Goal: Information Seeking & Learning: Find specific page/section

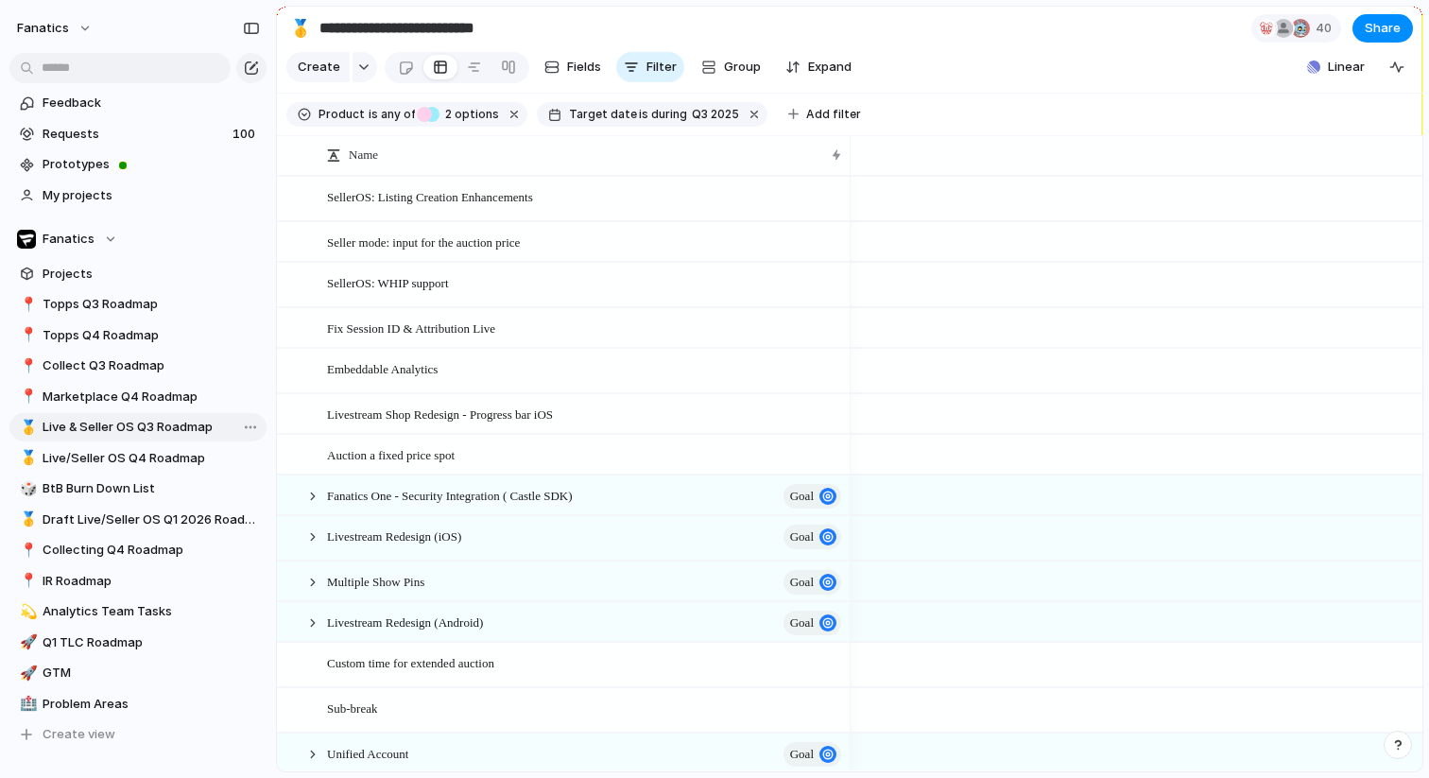
scroll to position [0, 1036]
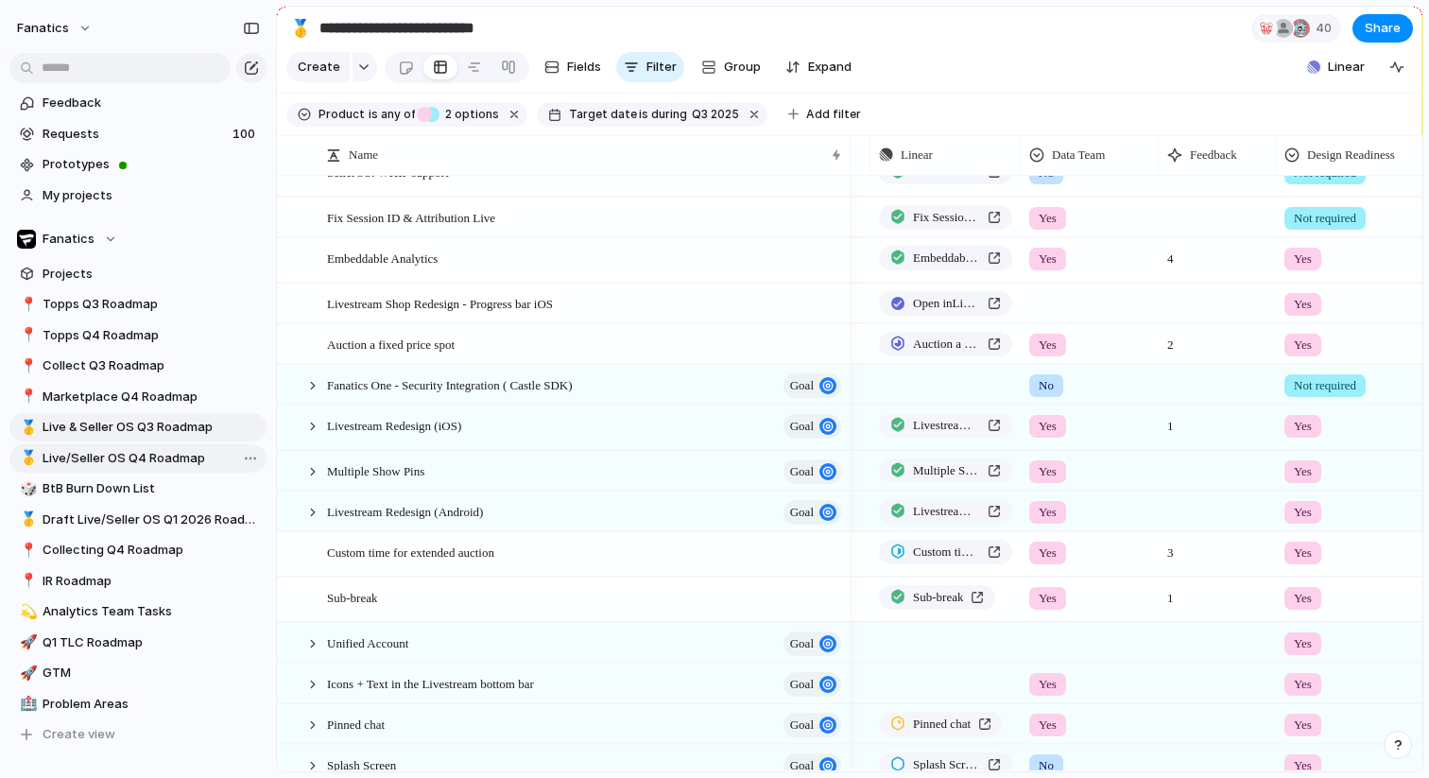
click at [131, 464] on span "Live/Seller OS Q4 Roadmap" at bounding box center [151, 458] width 217 height 19
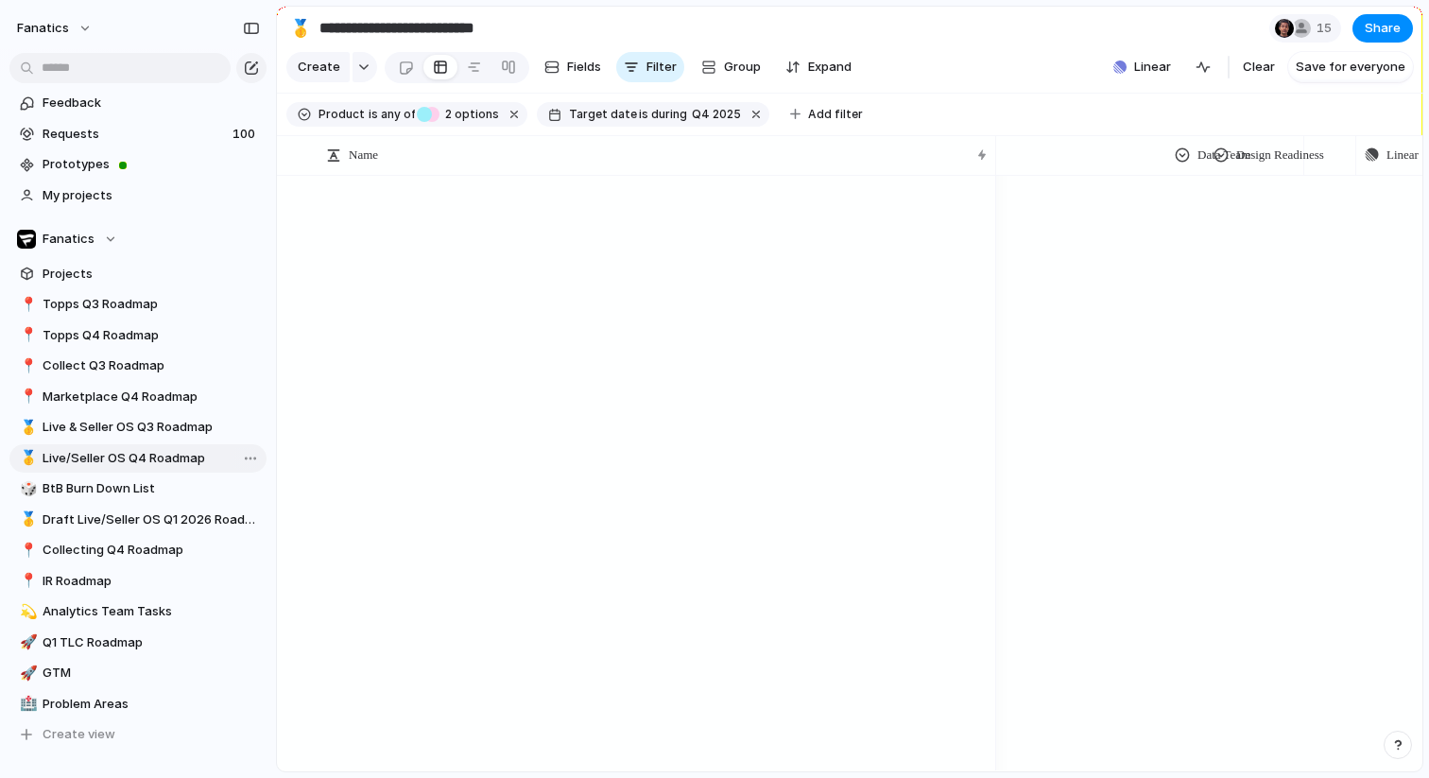
type input "**********"
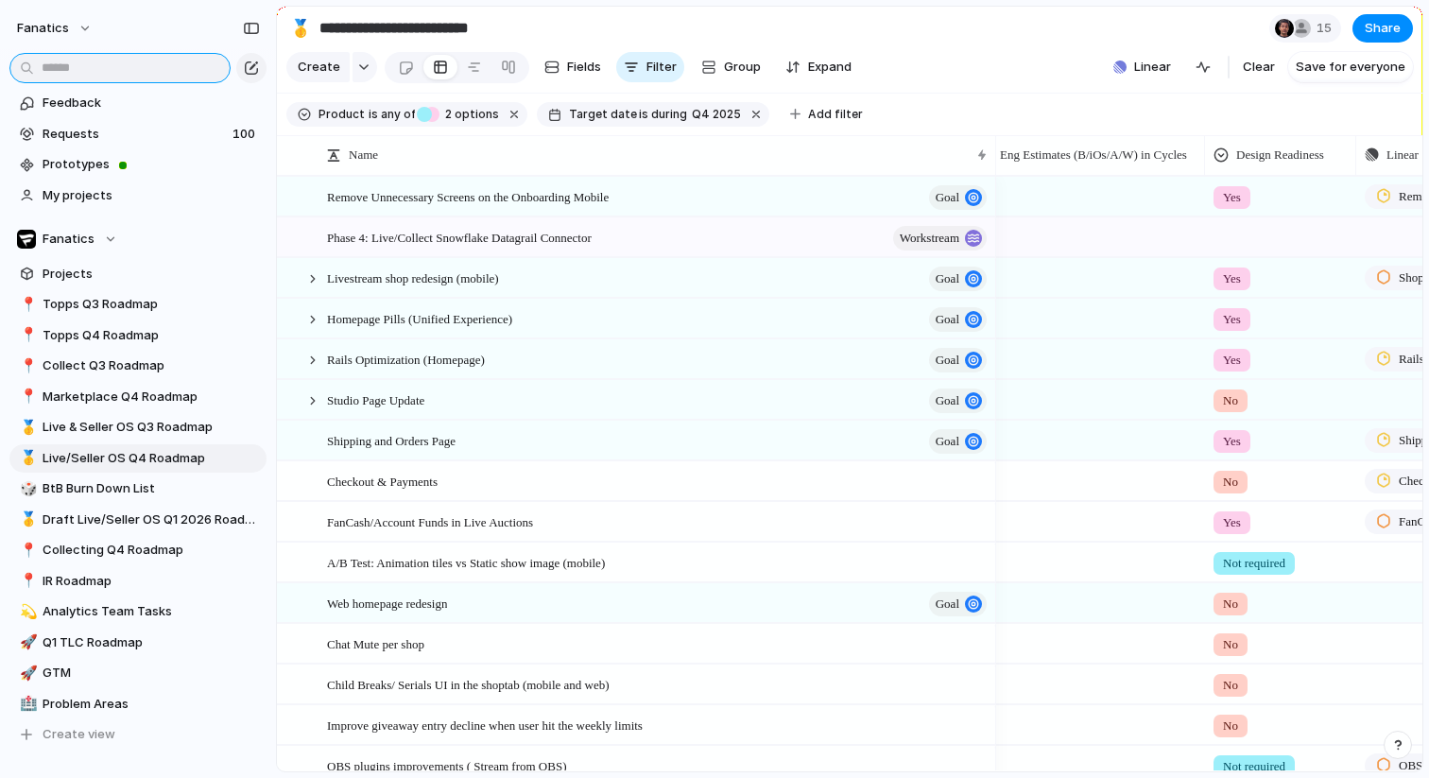
click at [179, 76] on input "text" at bounding box center [119, 68] width 221 height 30
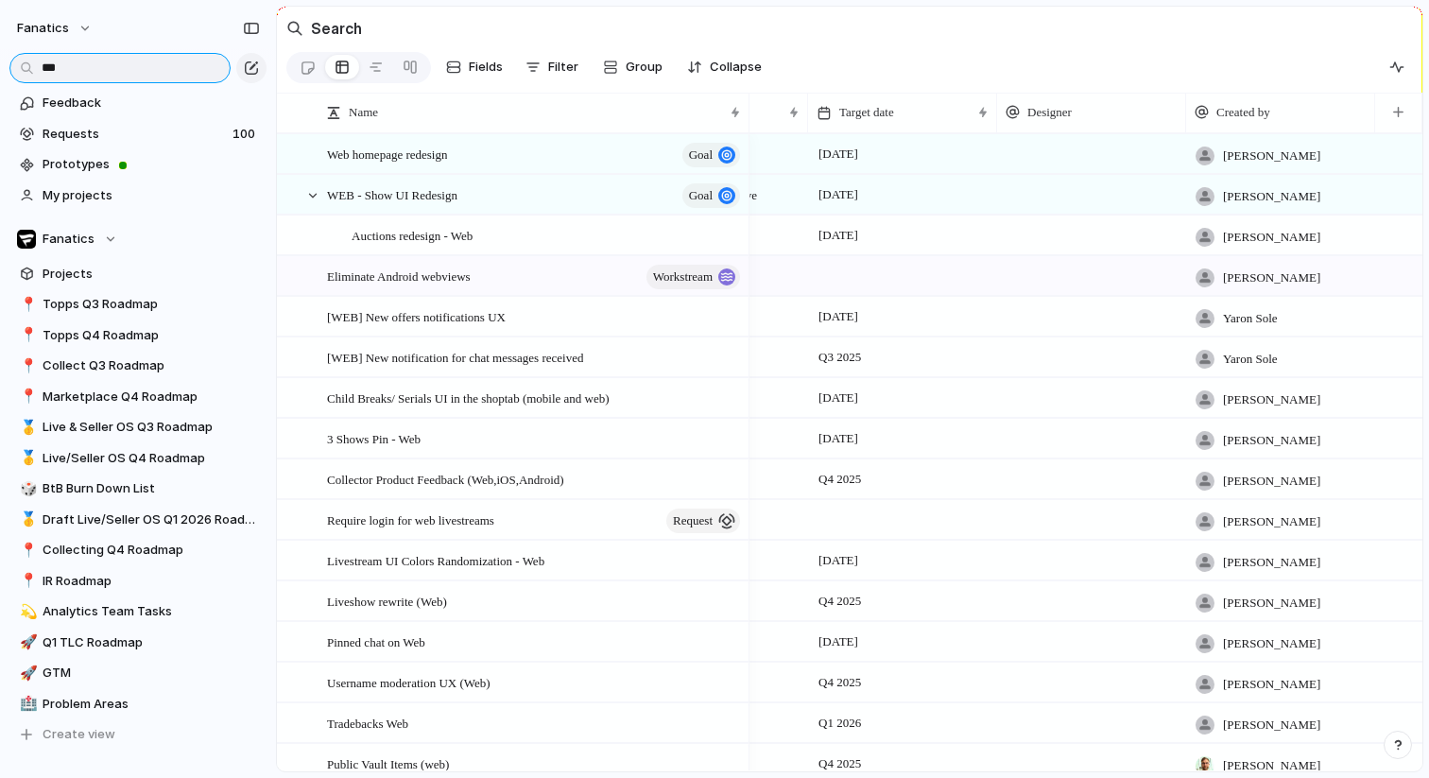
type input "***"
click at [543, 156] on div "Web homepage redesign goal" at bounding box center [535, 154] width 416 height 39
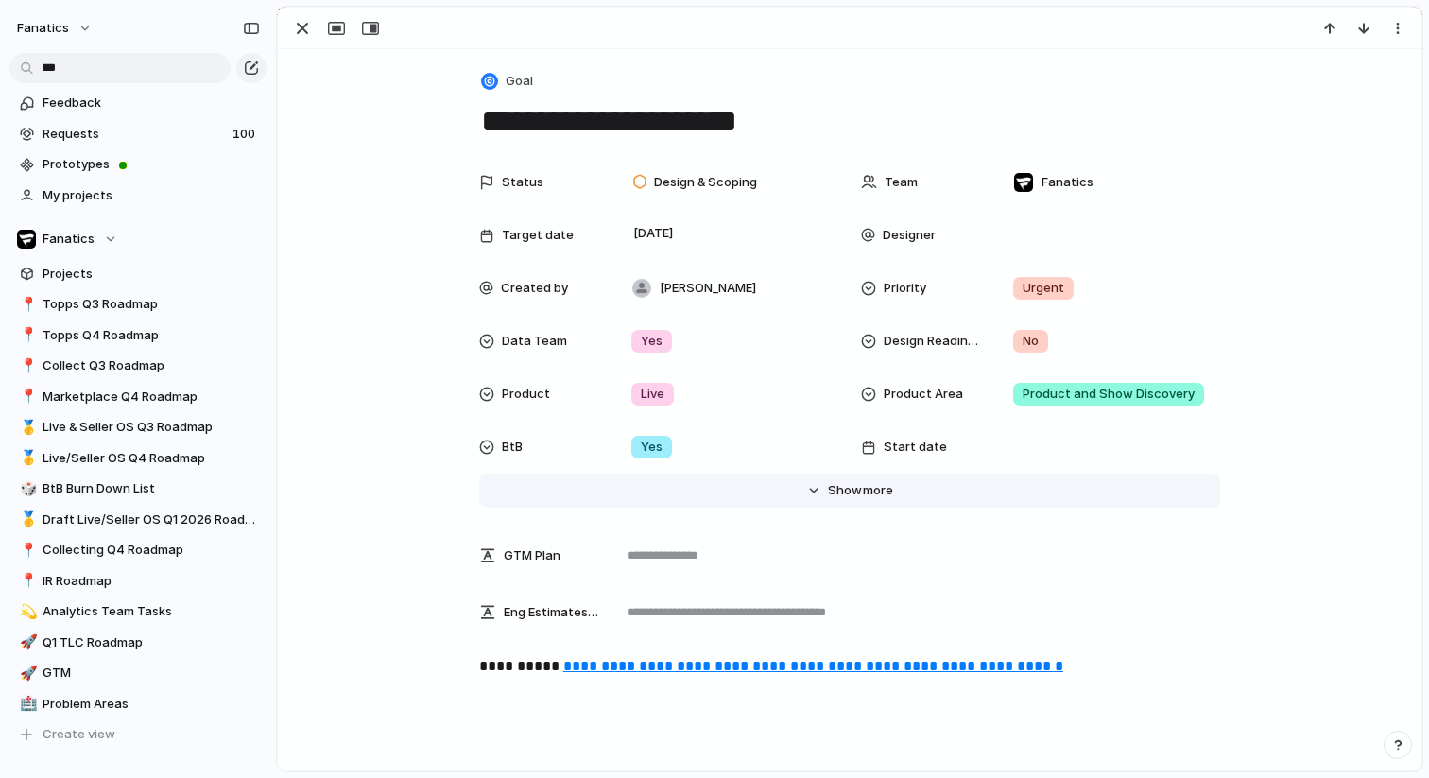
click at [877, 493] on span "more" at bounding box center [878, 490] width 30 height 19
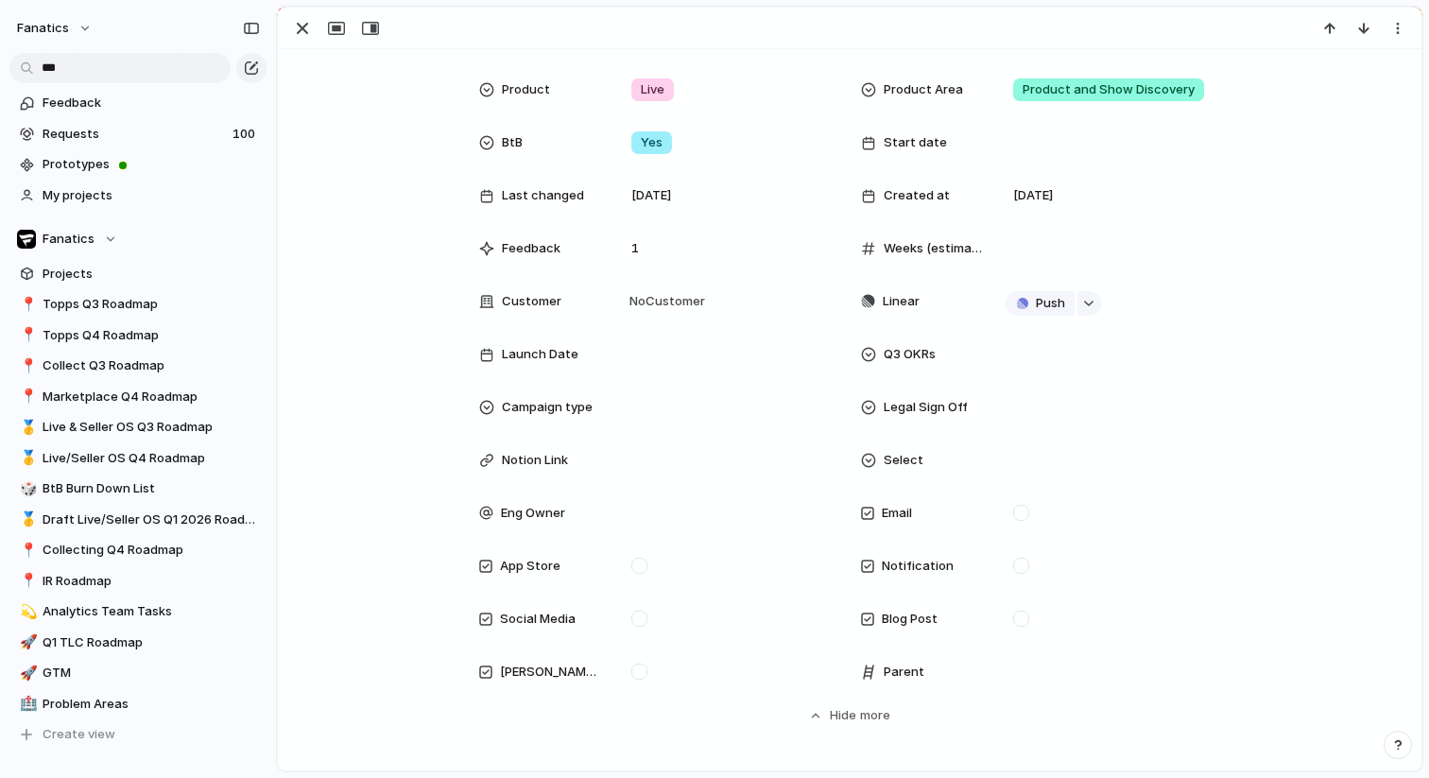
scroll to position [303, 0]
click at [1092, 299] on button "button" at bounding box center [1089, 304] width 25 height 25
type input "**********"
click at [1051, 417] on span "WEB - Homepage redesign" at bounding box center [1115, 415] width 157 height 19
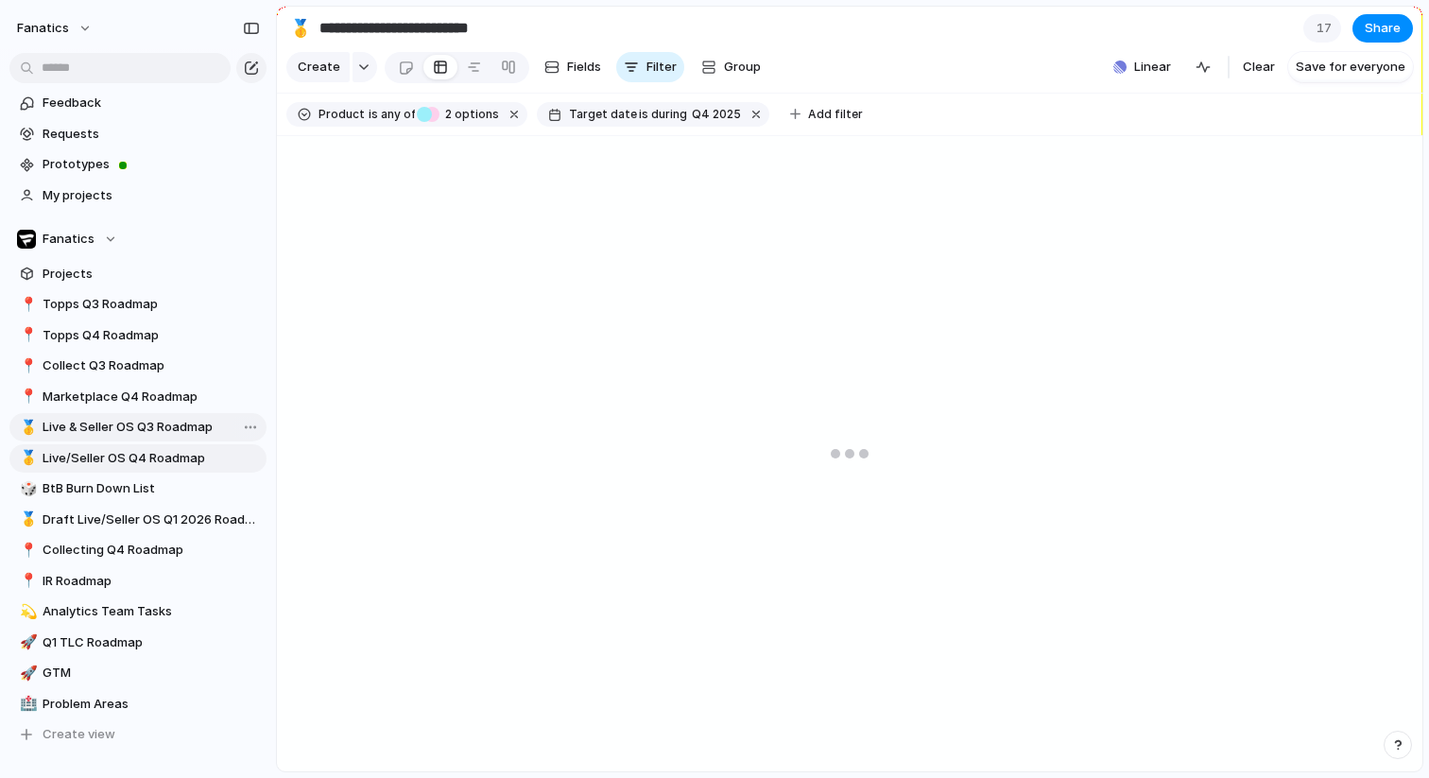
click at [146, 424] on span "Live & Seller OS Q3 Roadmap" at bounding box center [151, 427] width 217 height 19
type input "**********"
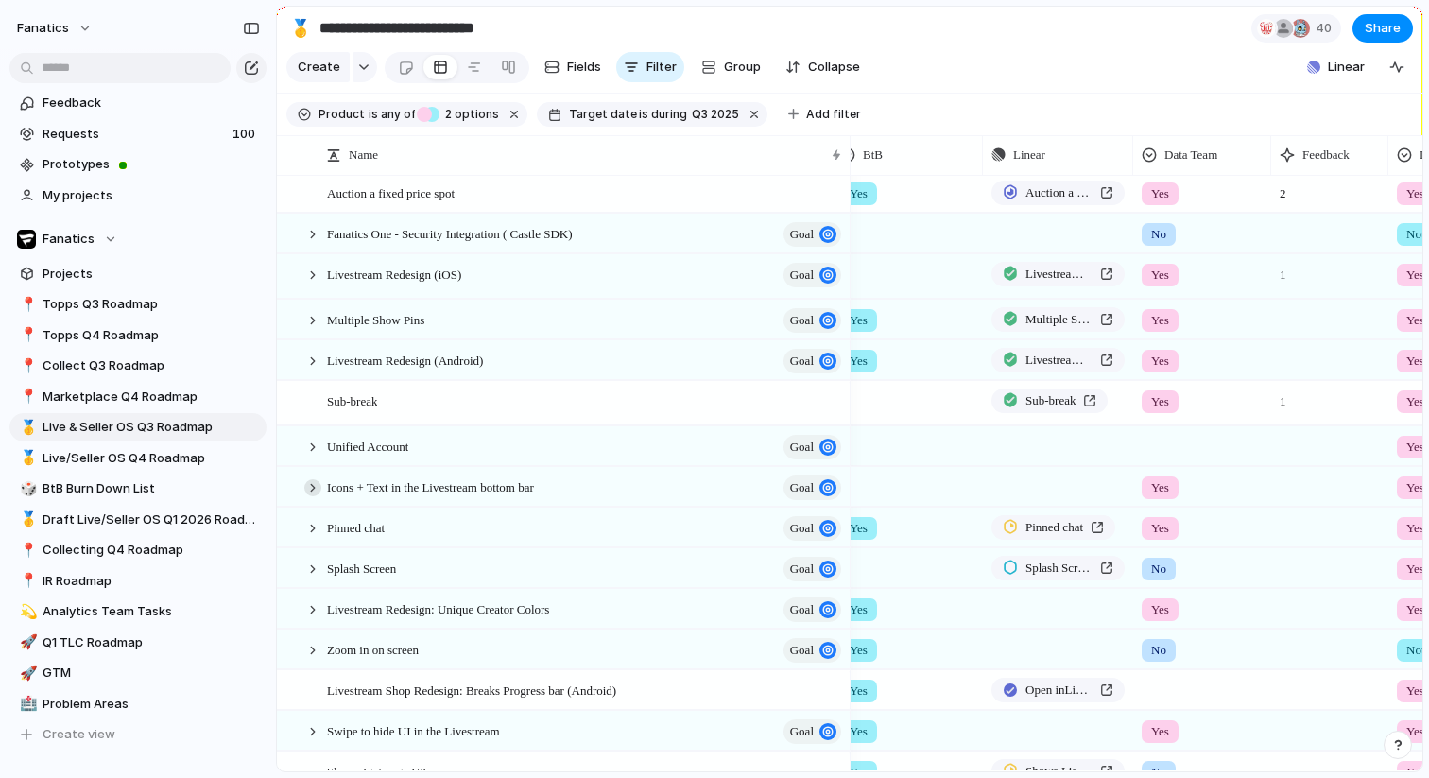
click at [308, 487] on div at bounding box center [312, 487] width 17 height 17
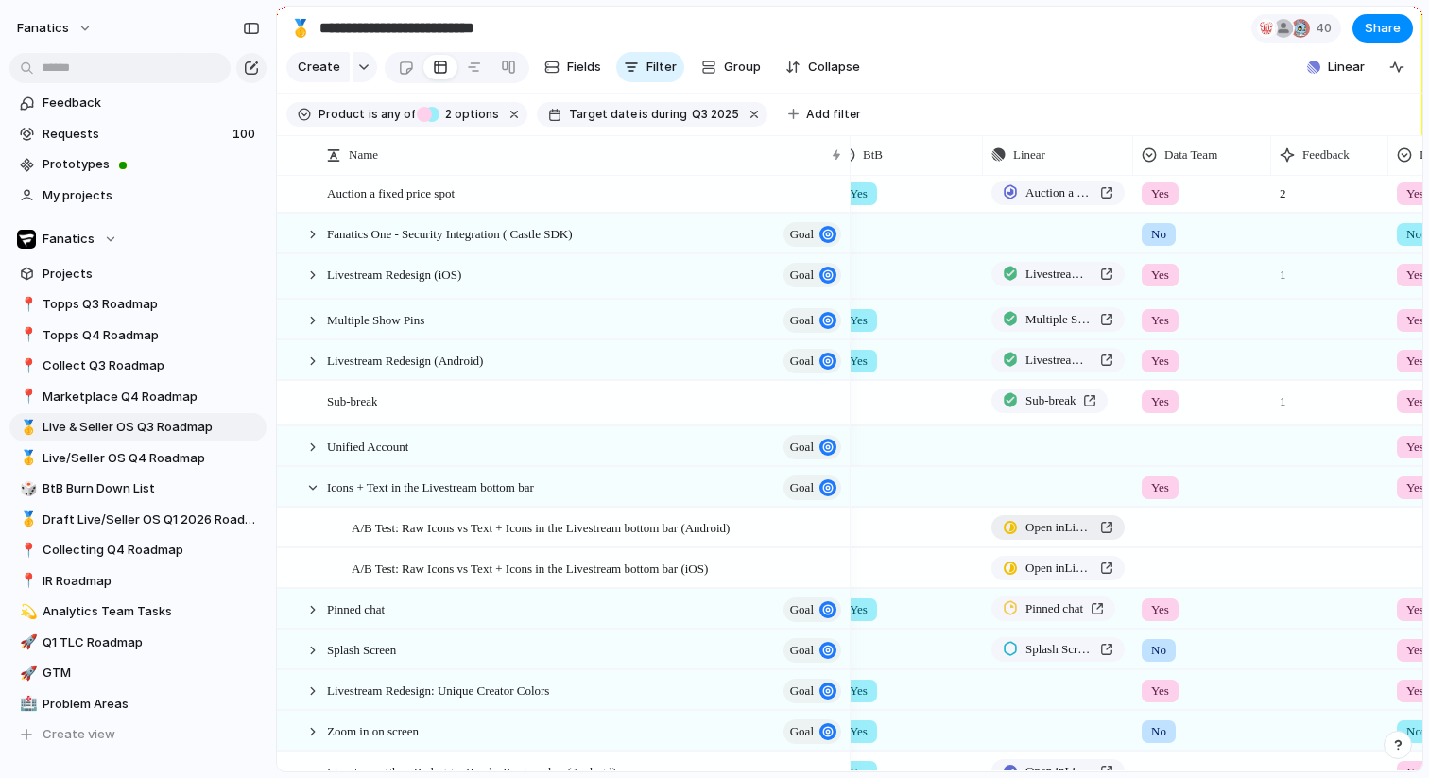
click at [1051, 526] on span "Open in Linear" at bounding box center [1058, 527] width 67 height 19
click at [319, 482] on div at bounding box center [312, 487] width 17 height 17
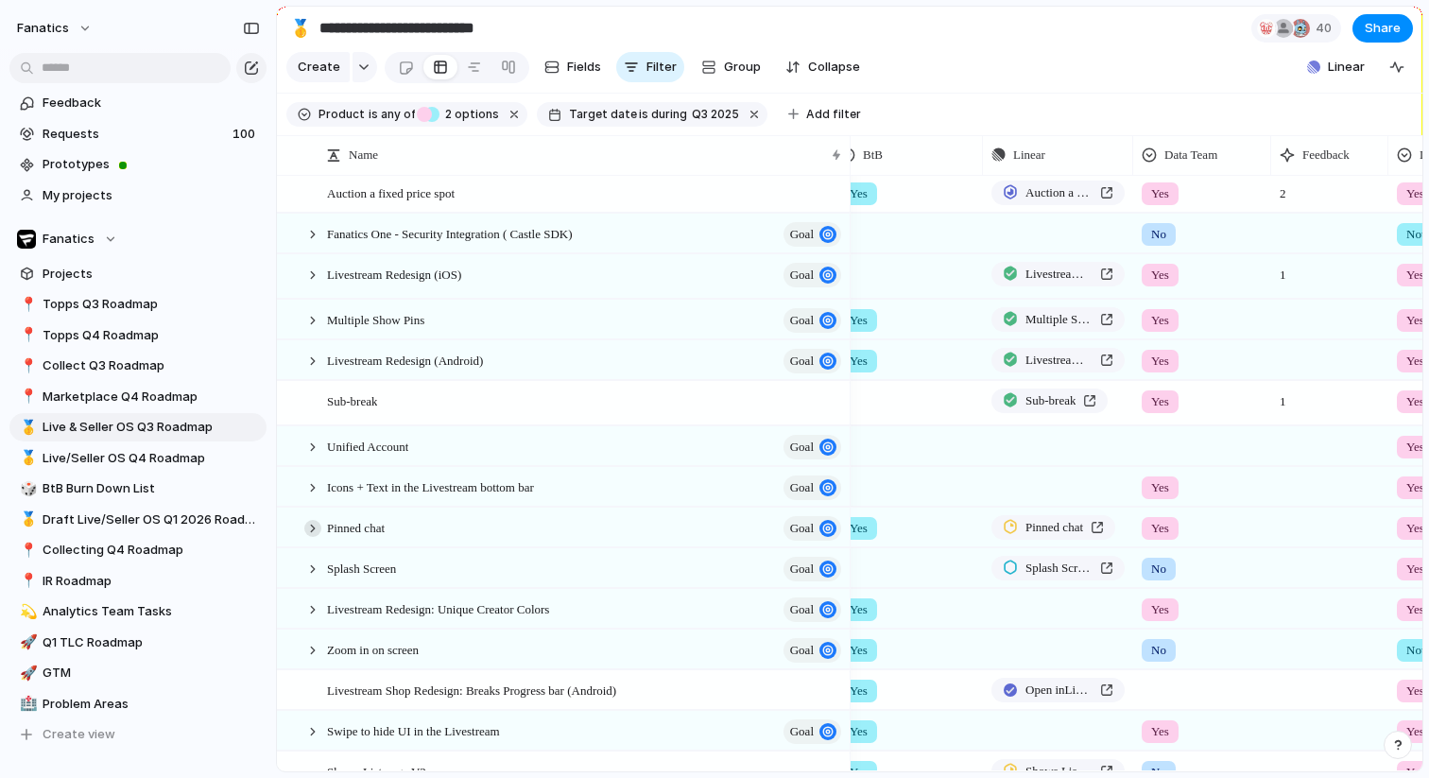
click at [317, 526] on div at bounding box center [312, 528] width 17 height 17
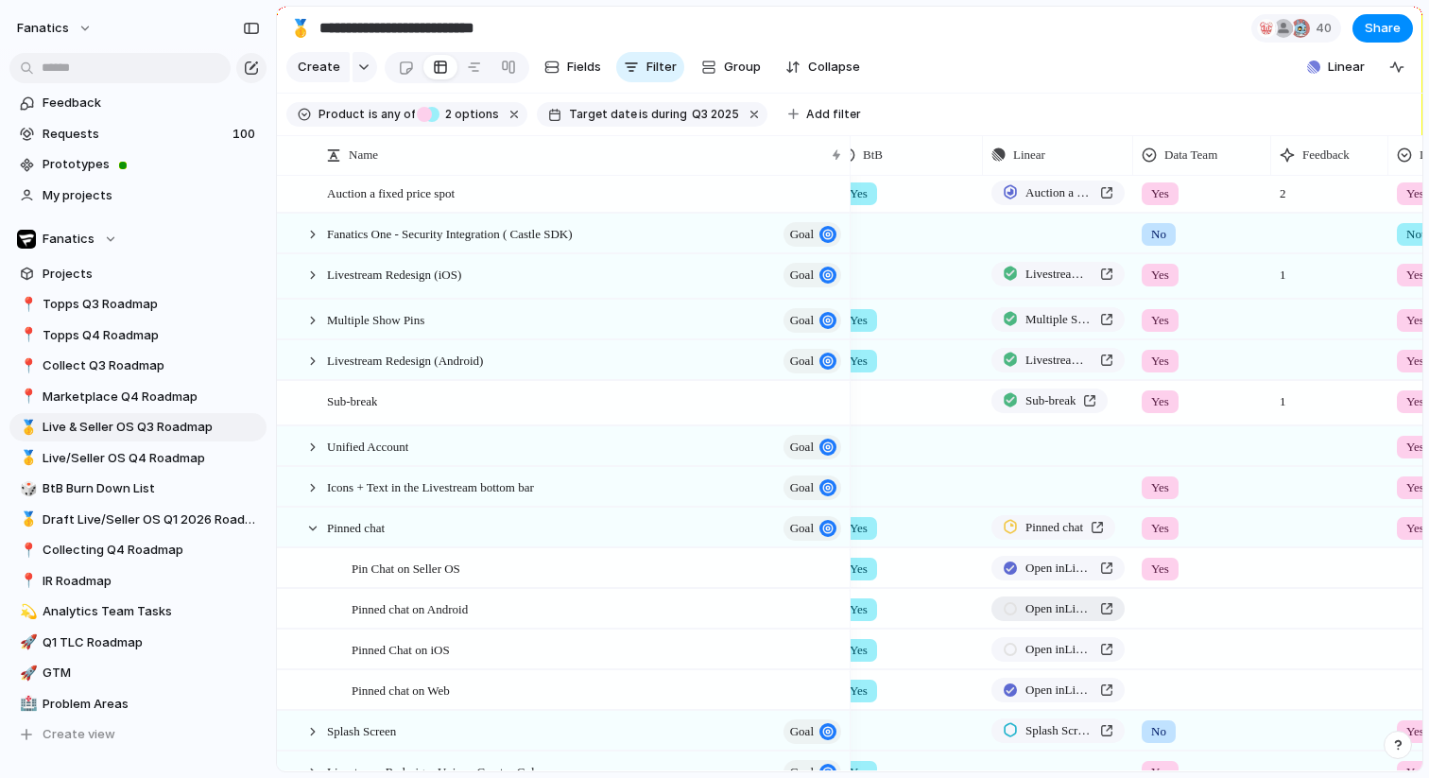
click at [1025, 599] on span "Open in Linear" at bounding box center [1058, 608] width 67 height 19
click at [317, 527] on div at bounding box center [312, 528] width 17 height 17
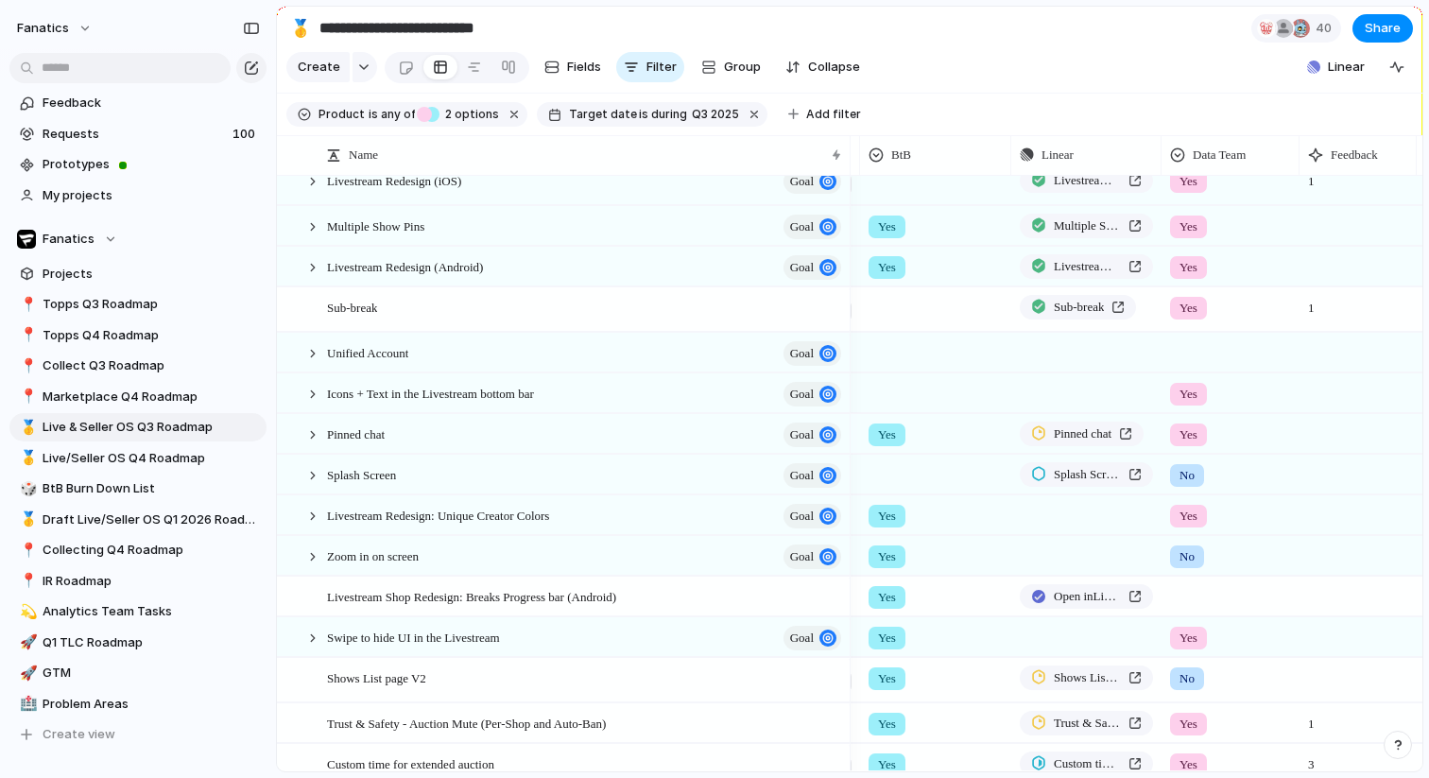
scroll to position [0, 897]
click at [310, 554] on div at bounding box center [312, 556] width 17 height 17
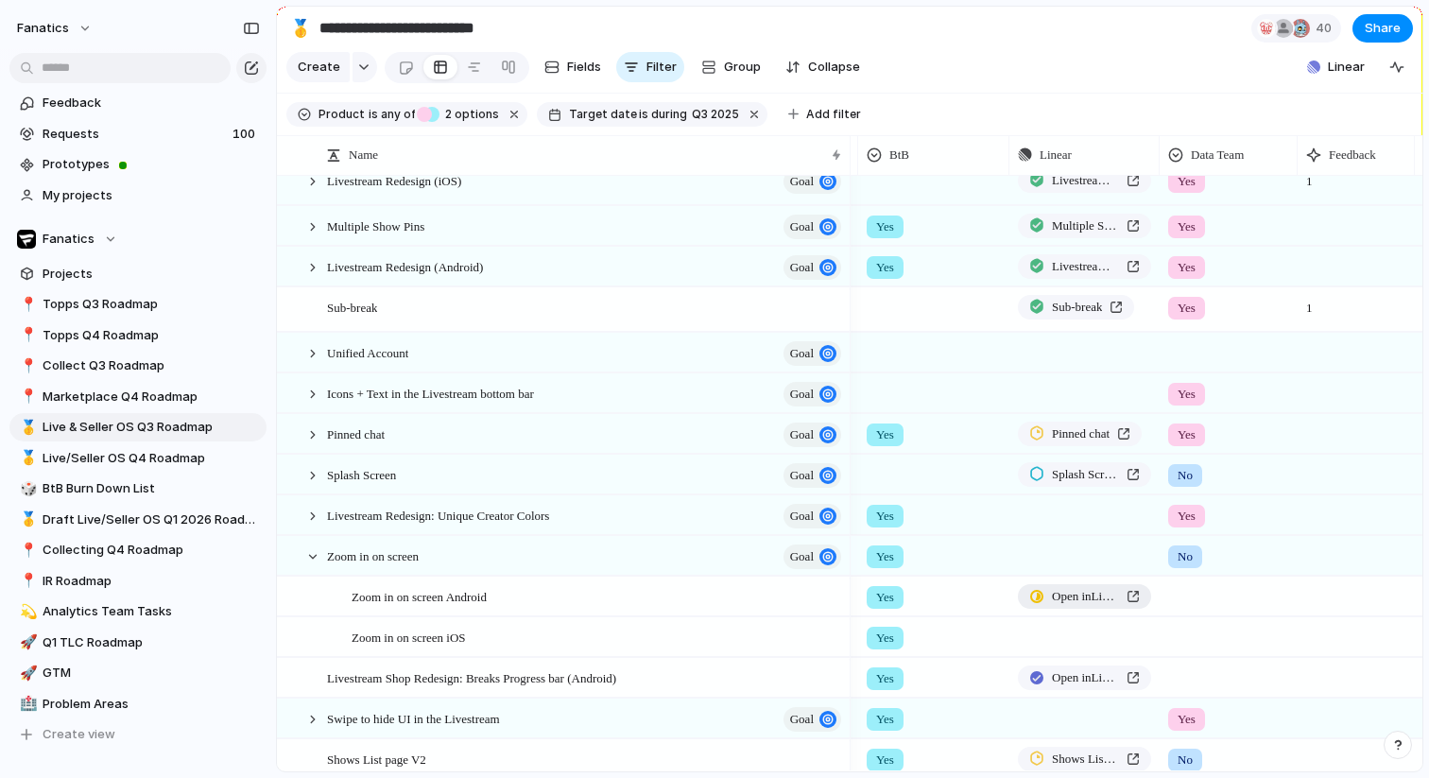
click at [1096, 604] on span "Open in Linear" at bounding box center [1085, 596] width 67 height 19
click at [1059, 602] on span "Open in Linear" at bounding box center [1085, 596] width 67 height 19
click at [1142, 641] on button "button" at bounding box center [1140, 637] width 25 height 25
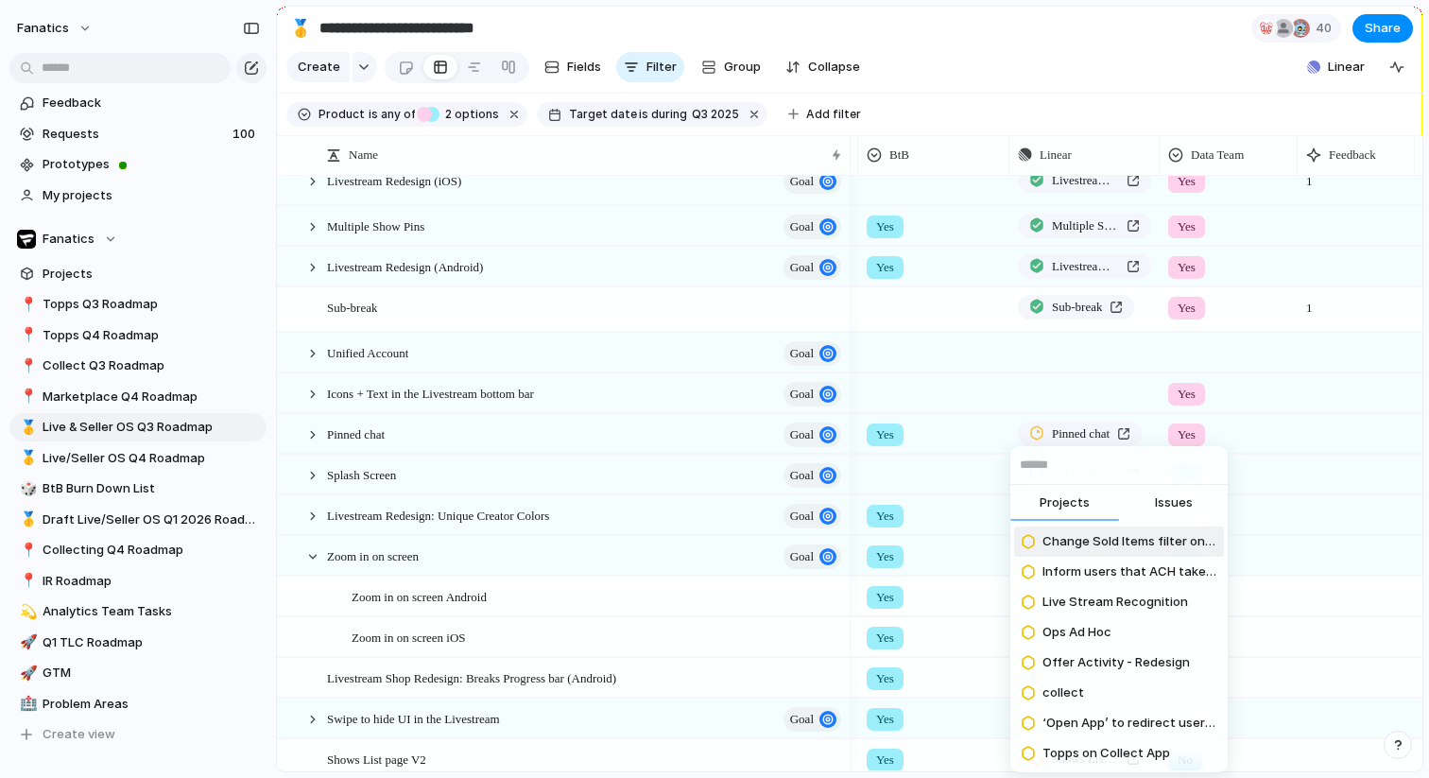
click at [1165, 508] on span "Issues" at bounding box center [1174, 502] width 38 height 19
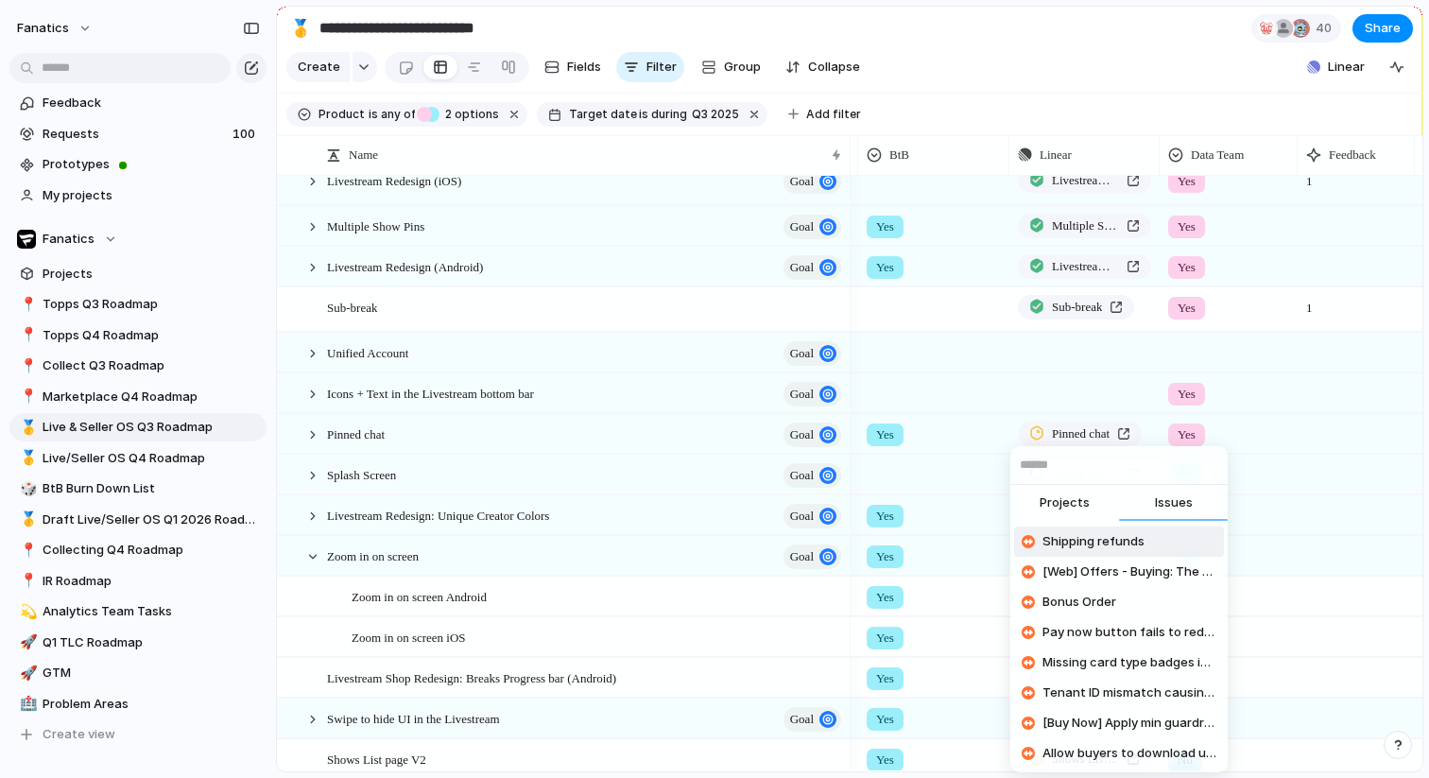
click at [1073, 468] on input "text" at bounding box center [1118, 465] width 217 height 38
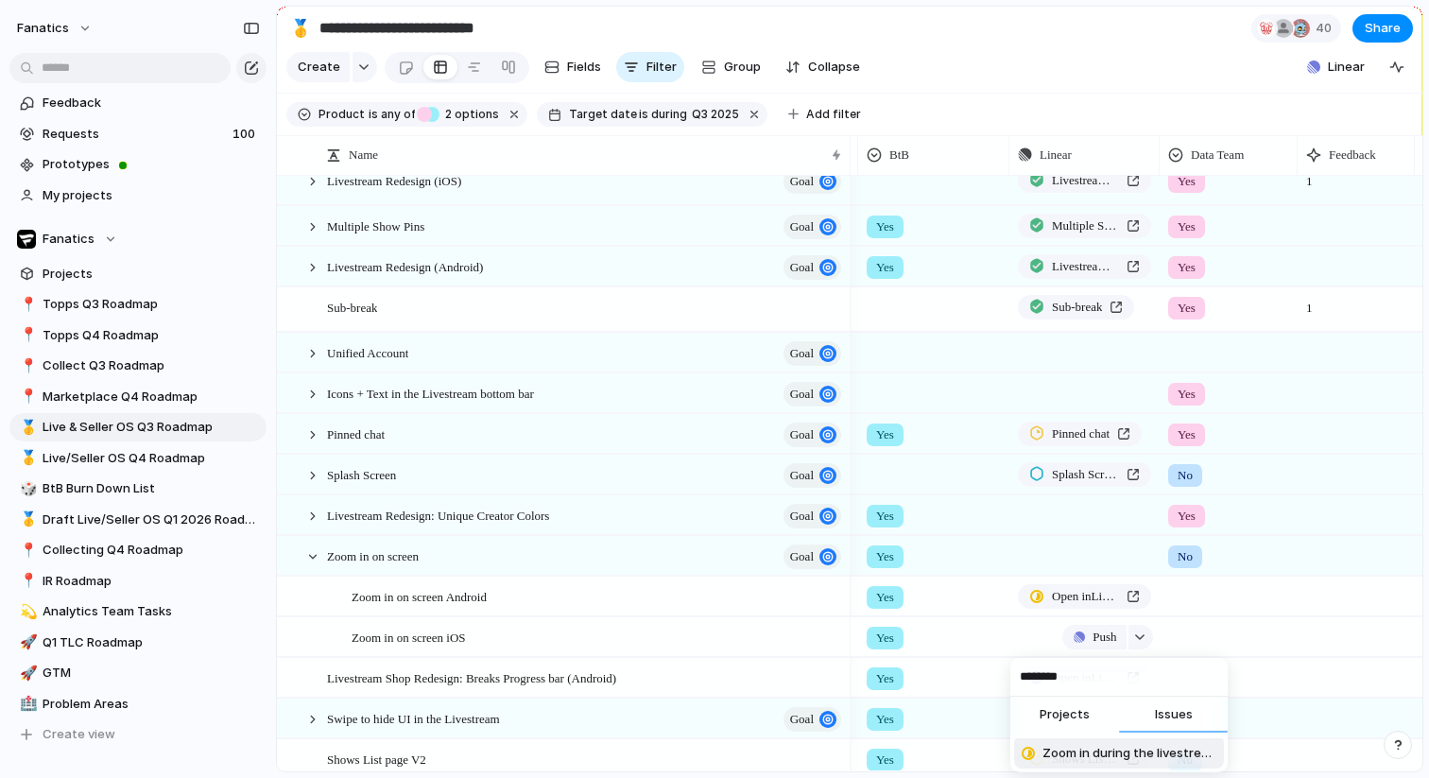
type input "********"
click at [1079, 753] on span "Zoom in during the livestream" at bounding box center [1129, 753] width 174 height 19
click at [307, 556] on div at bounding box center [312, 556] width 17 height 17
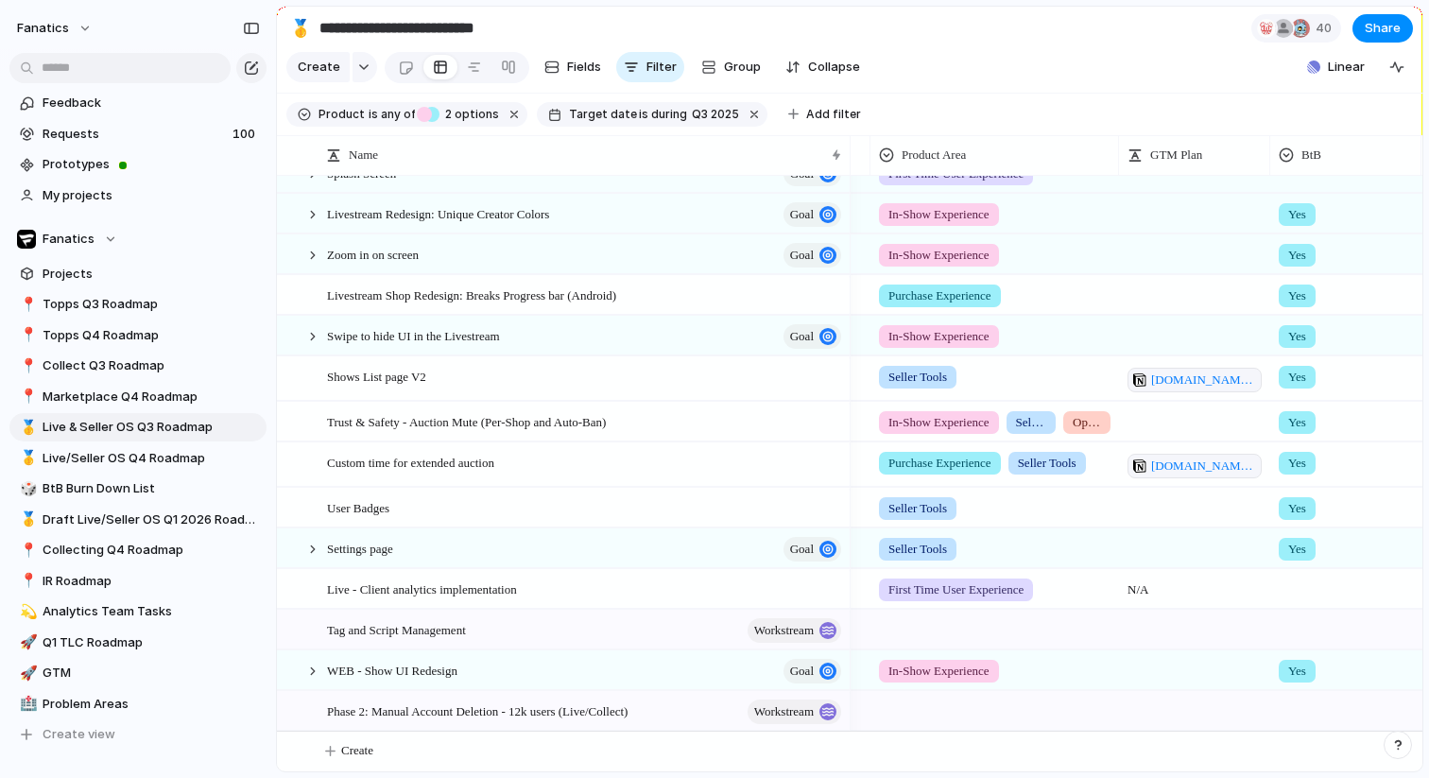
scroll to position [0, 695]
